Goal: Task Accomplishment & Management: Manage account settings

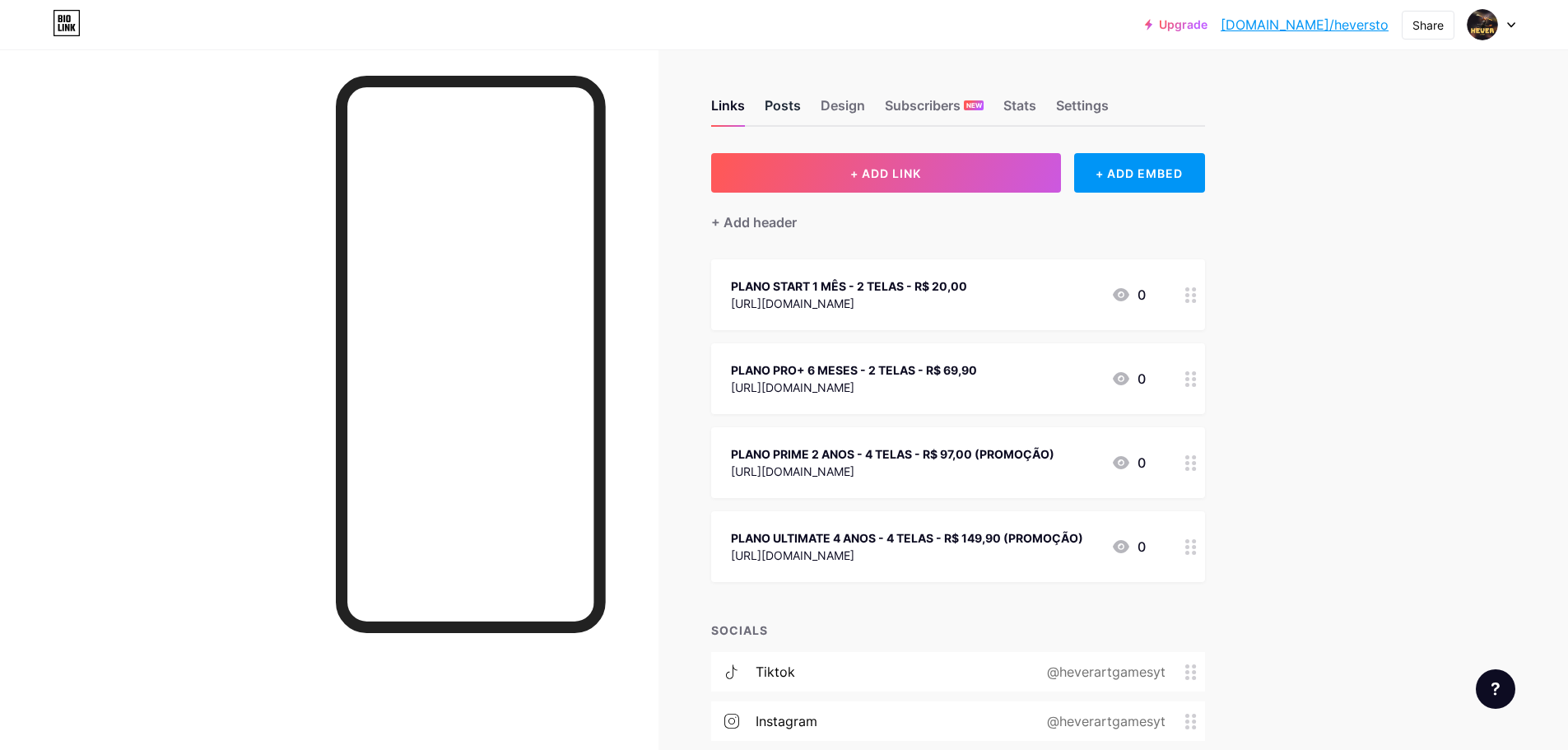
click at [790, 98] on div "Posts" at bounding box center [783, 110] width 36 height 29
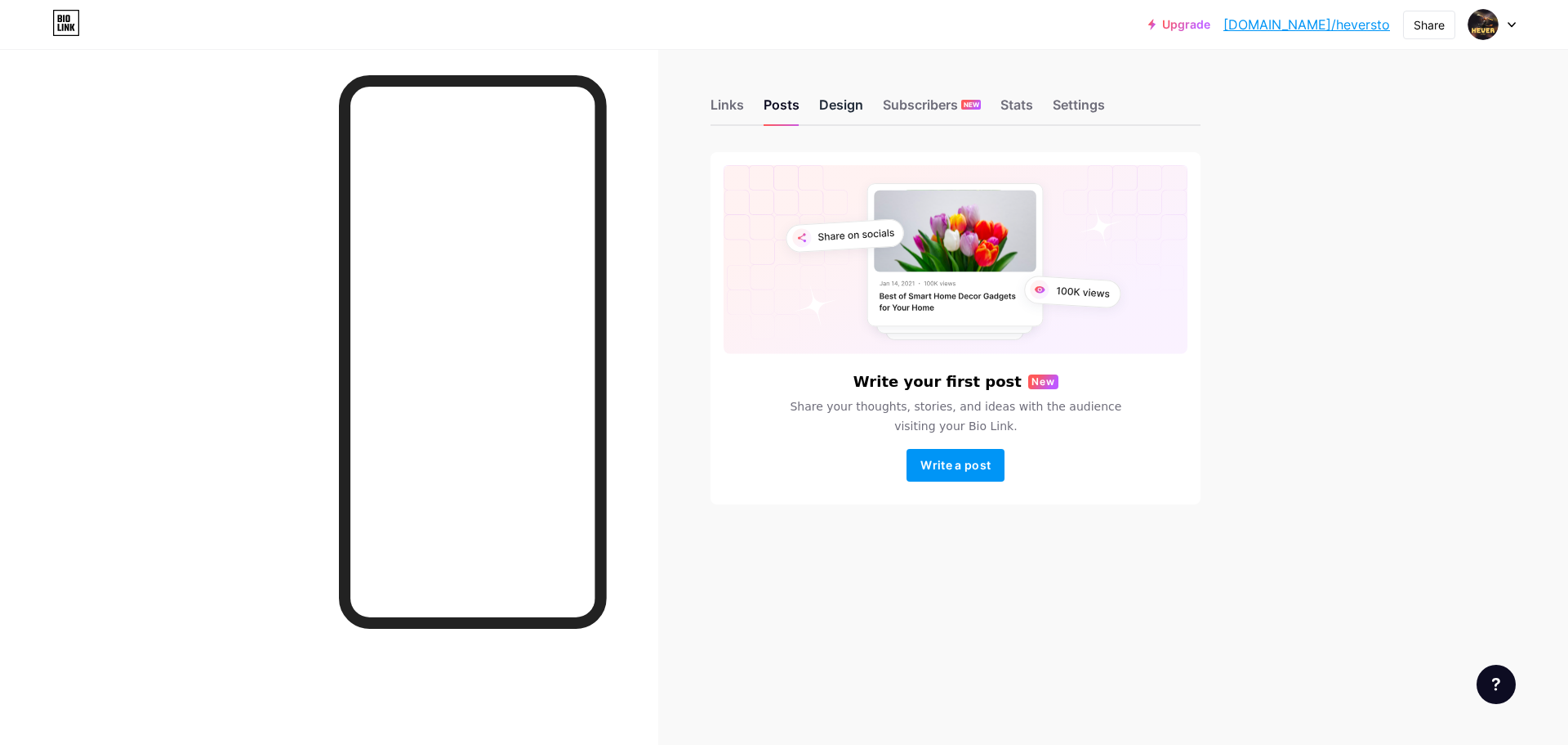
click at [841, 98] on div "Design" at bounding box center [841, 109] width 44 height 29
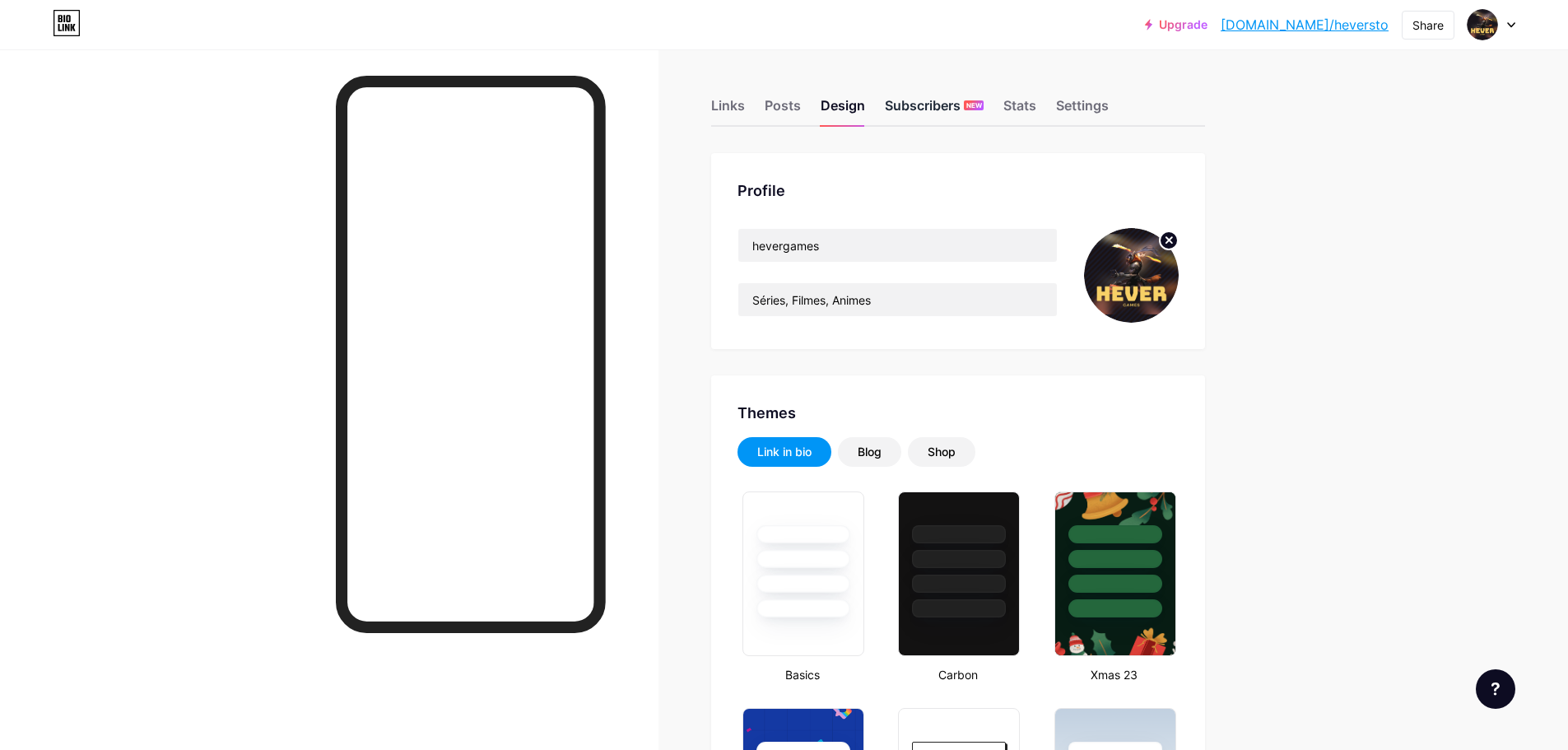
click at [930, 108] on div "Subscribers NEW" at bounding box center [933, 110] width 99 height 29
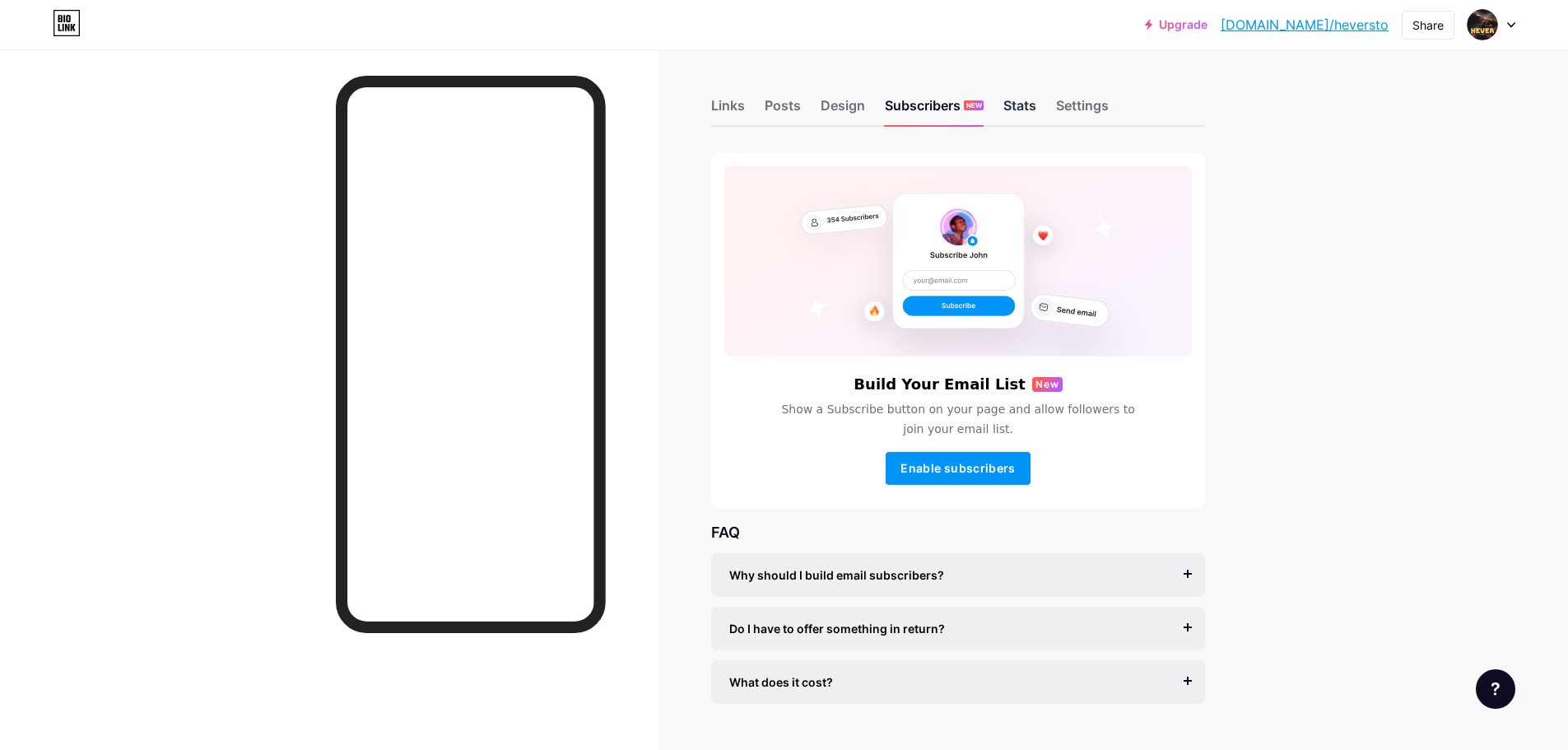
click at [1032, 105] on div "Stats" at bounding box center [1020, 110] width 33 height 29
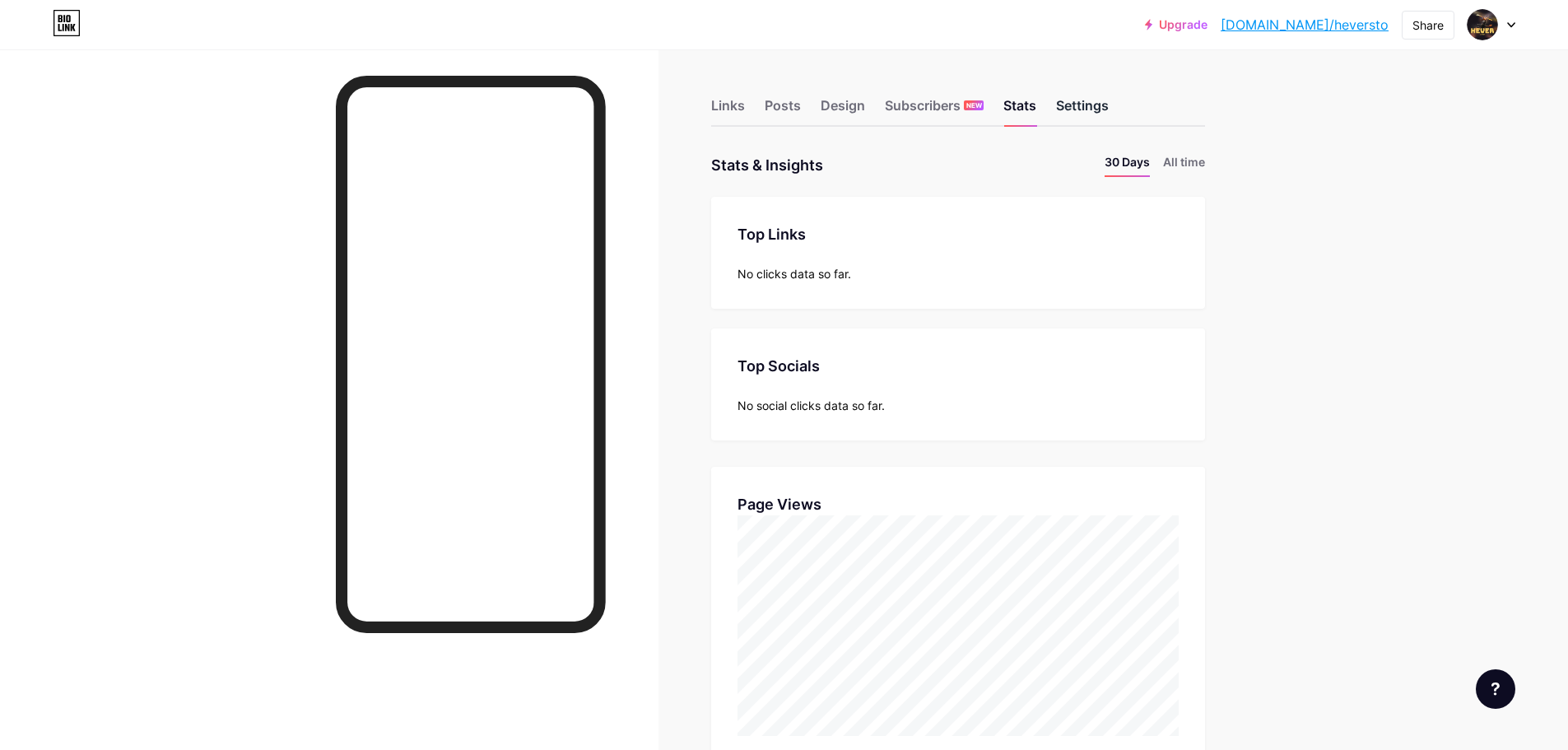
scroll to position [750, 1568]
click at [1091, 101] on div "Settings" at bounding box center [1082, 110] width 53 height 29
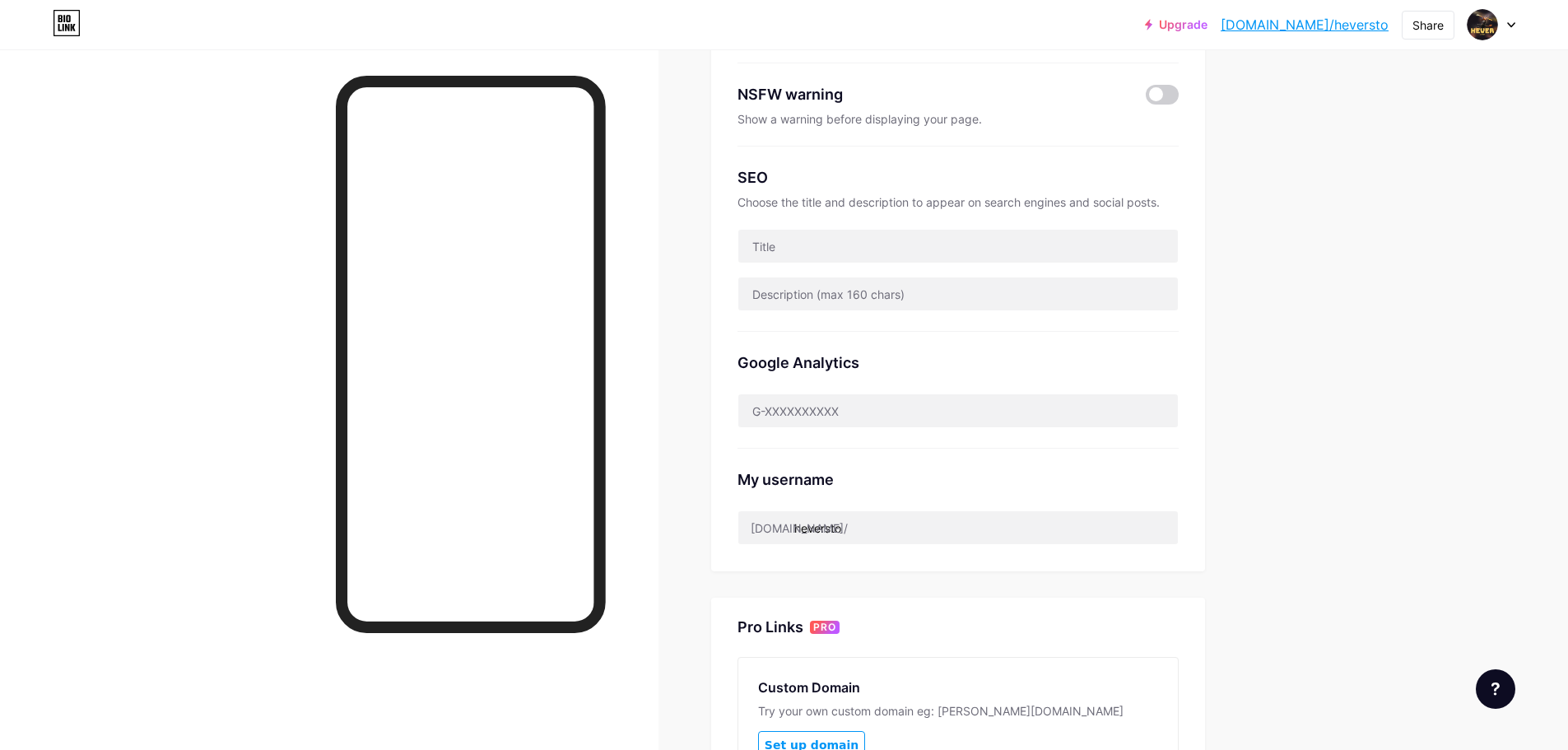
scroll to position [538, 0]
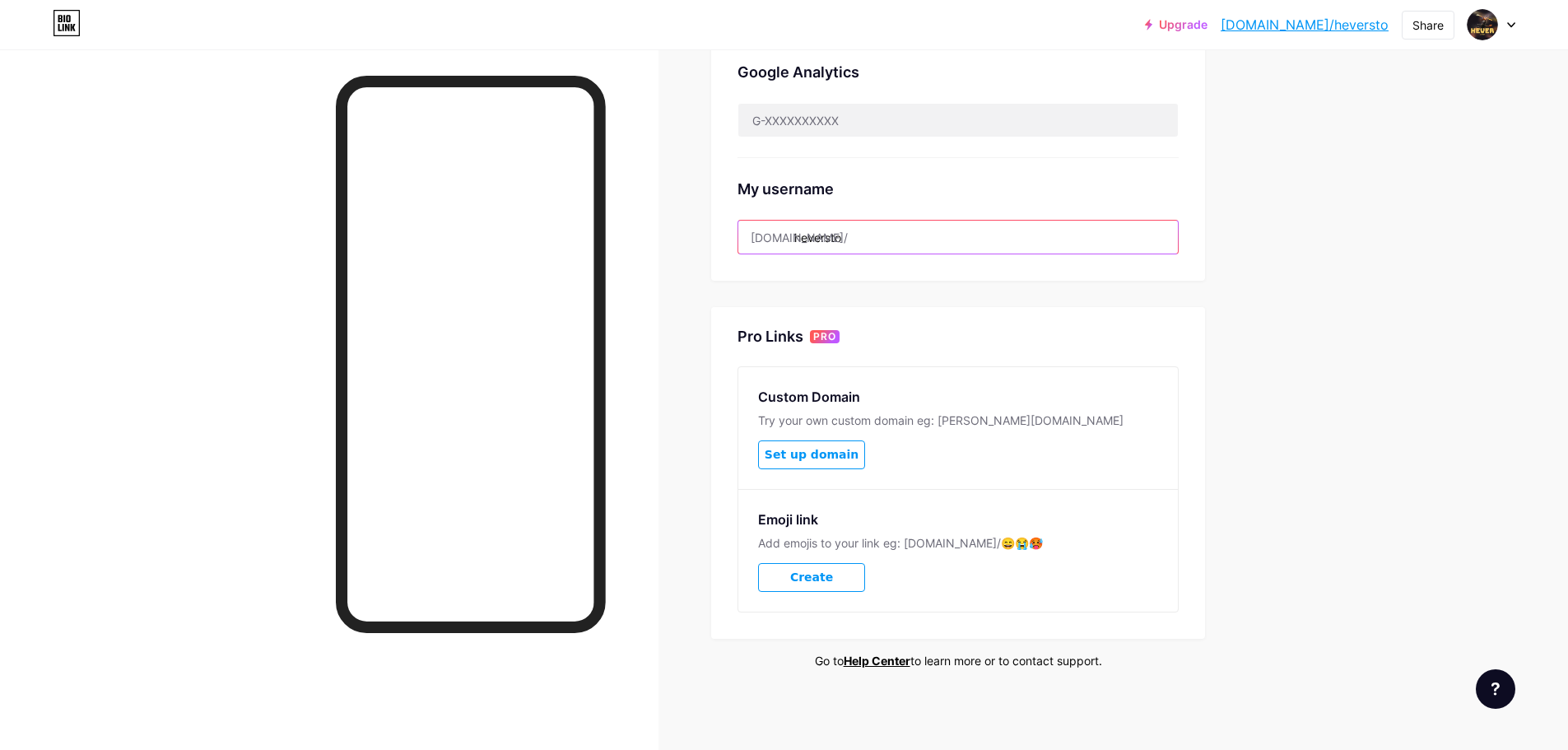
drag, startPoint x: 864, startPoint y: 230, endPoint x: 828, endPoint y: 236, distance: 36.5
click at [828, 236] on input "heversto" at bounding box center [958, 237] width 440 height 33
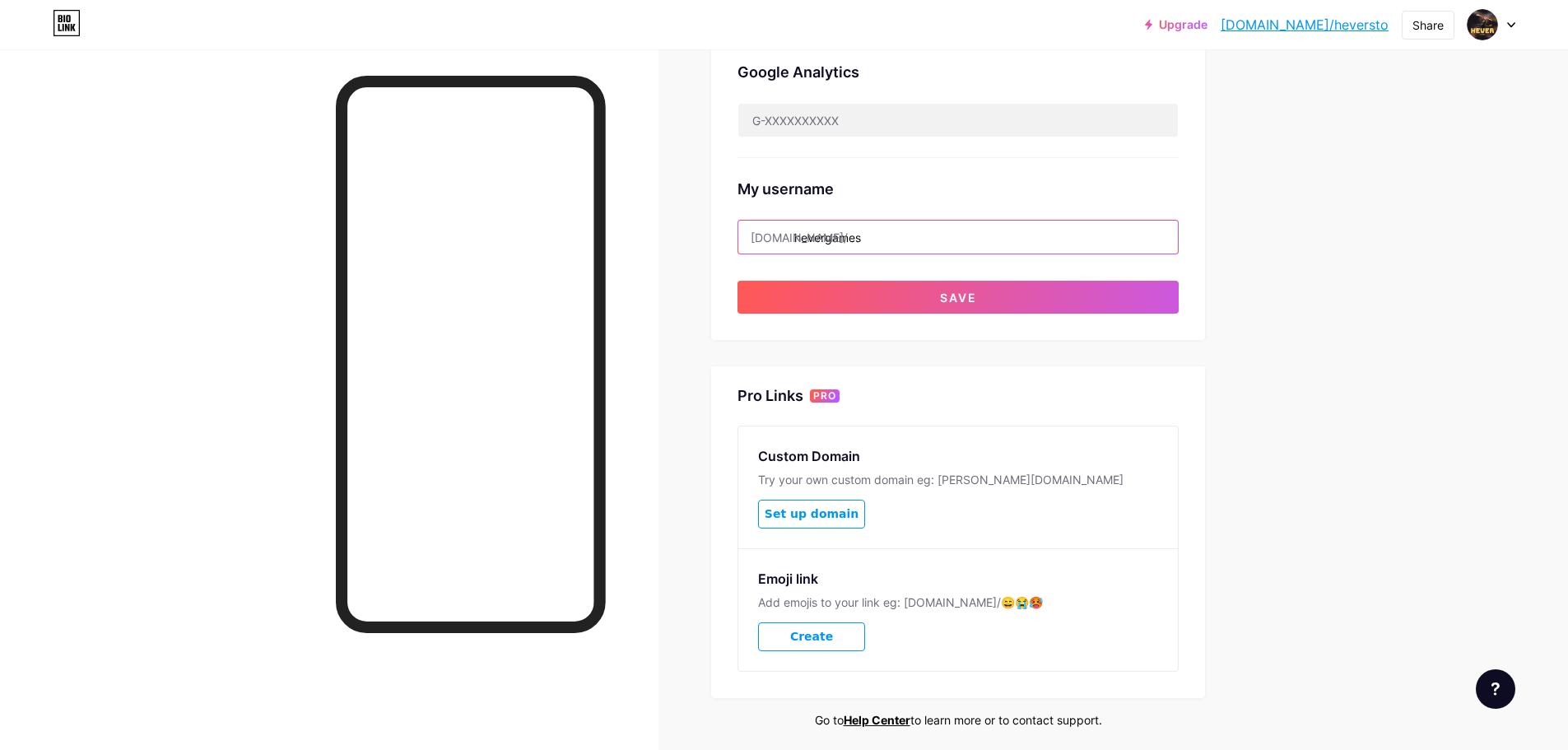
type input "hevergames"
click at [1407, 258] on div "Upgrade [DOMAIN_NAME]/hevers... [DOMAIN_NAME]/heversto Share Switch accounts he…" at bounding box center [784, 136] width 1568 height 1347
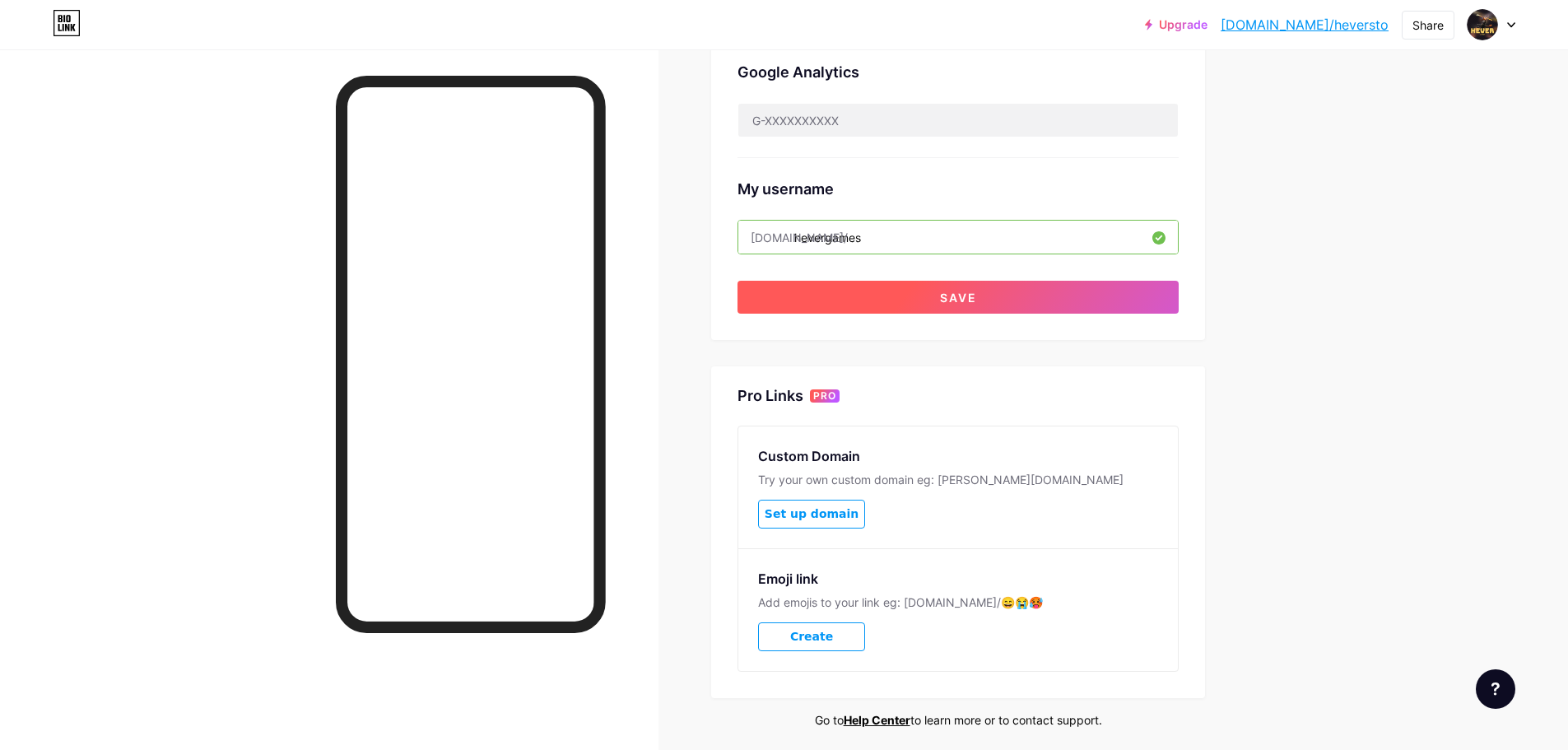
click at [1125, 286] on button "Save" at bounding box center [958, 298] width 441 height 33
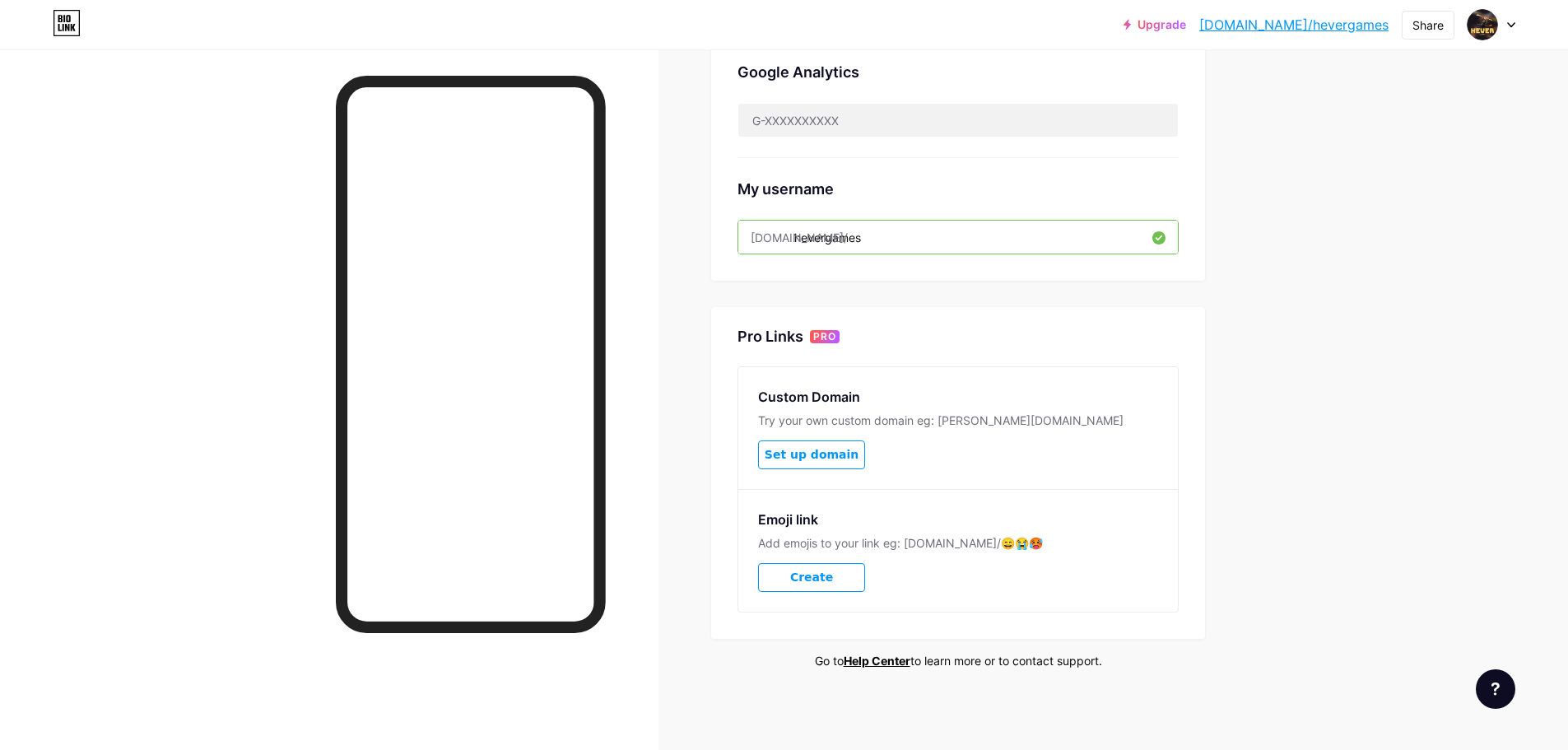
click at [1335, 27] on link "[DOMAIN_NAME]/hevergames" at bounding box center [1293, 24] width 189 height 20
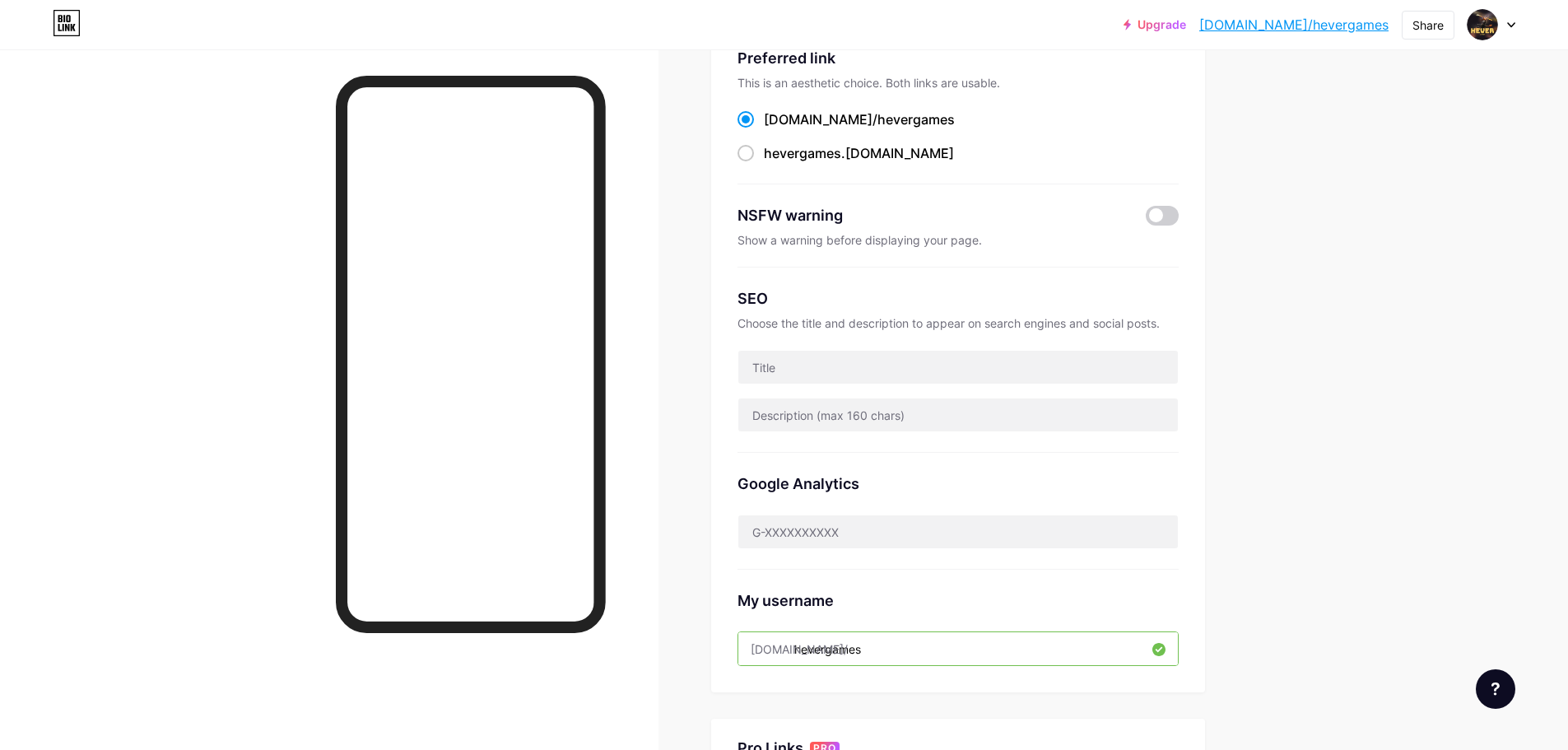
scroll to position [0, 0]
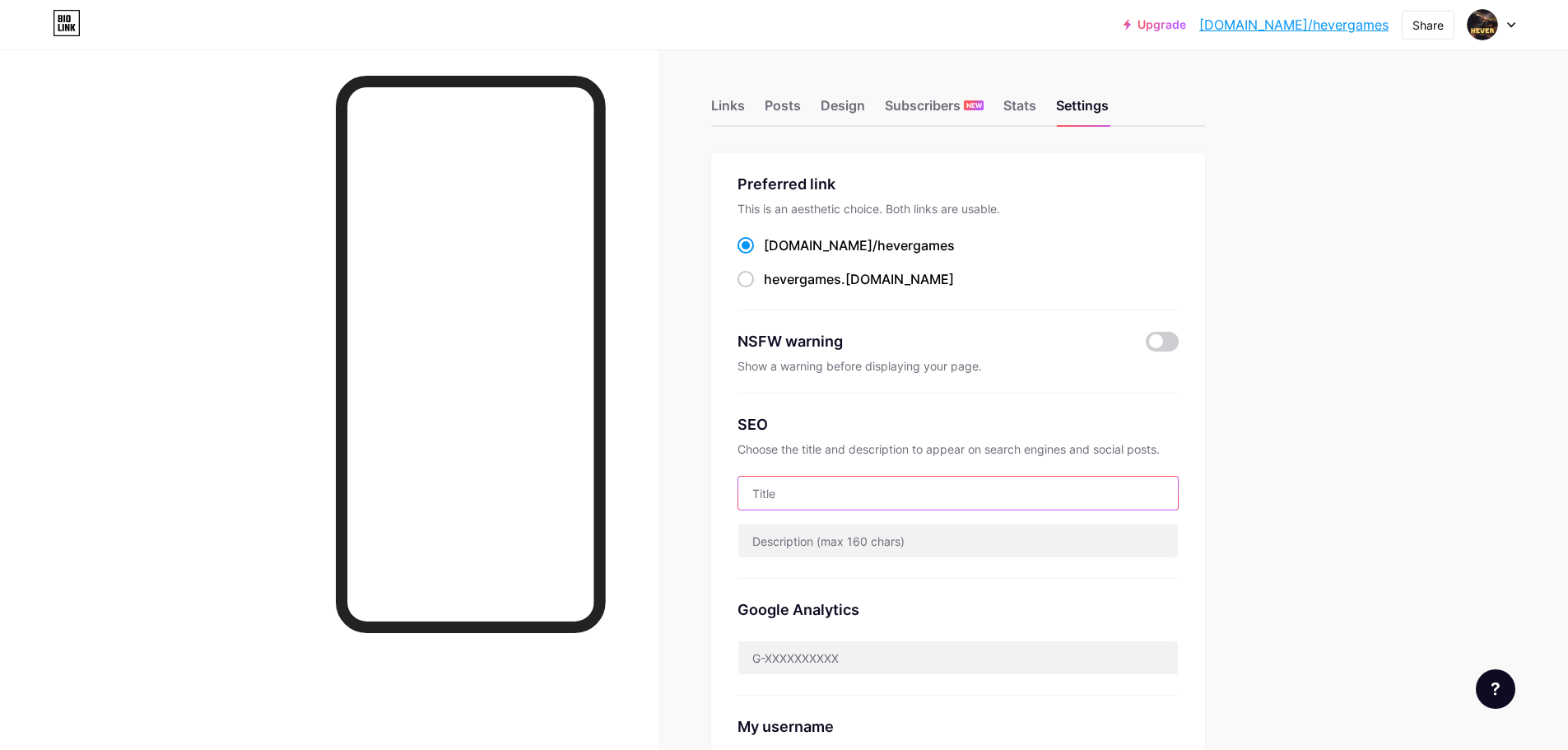
click at [828, 492] on input "text" at bounding box center [958, 493] width 440 height 33
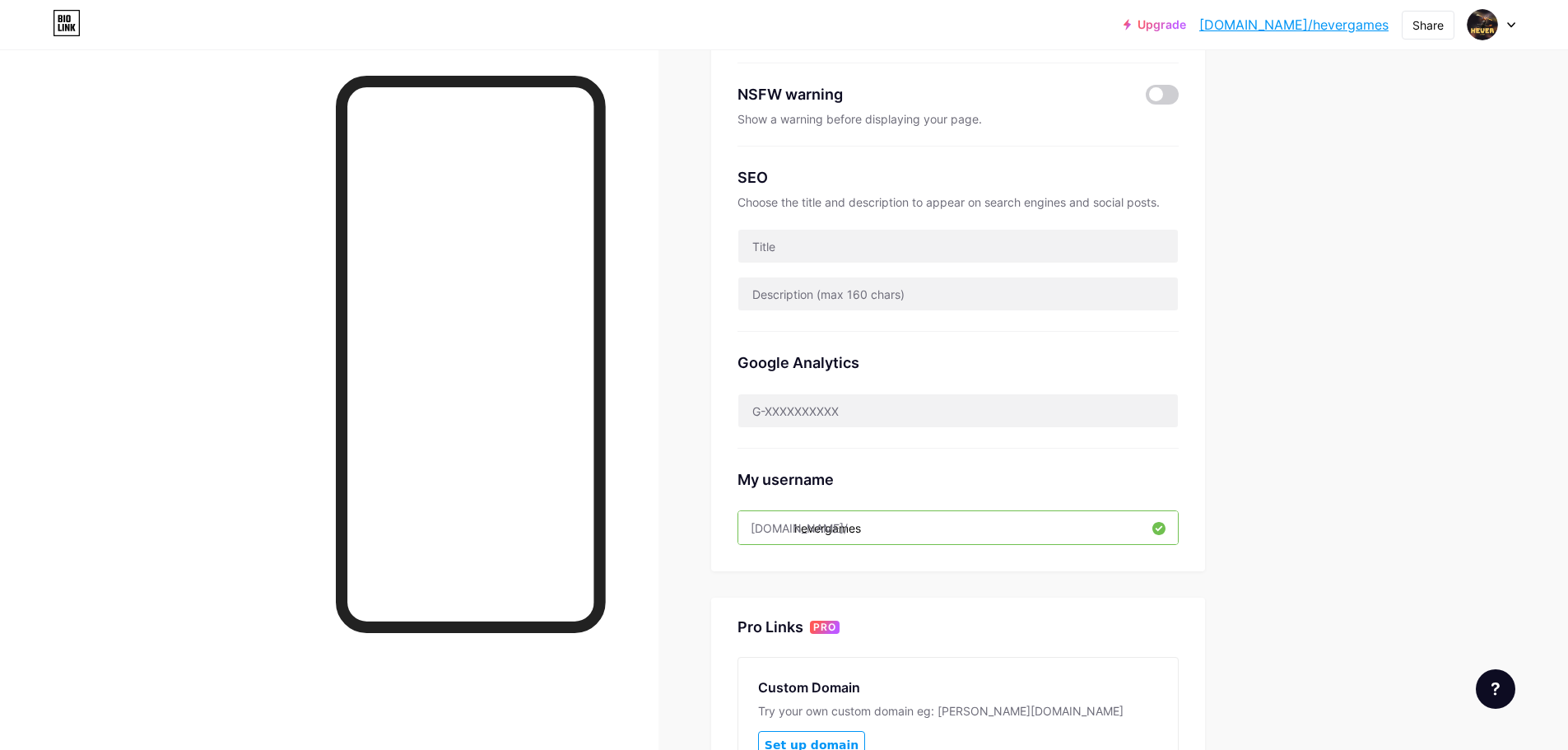
drag, startPoint x: 949, startPoint y: 535, endPoint x: 746, endPoint y: 535, distance: 203.0
click at [746, 535] on input "hevergames" at bounding box center [958, 528] width 440 height 33
click at [1330, 352] on div "Upgrade [DOMAIN_NAME]/heverg... [DOMAIN_NAME]/hevergames Share Switch accounts …" at bounding box center [784, 398] width 1568 height 1289
